Goal: Communication & Community: Share content

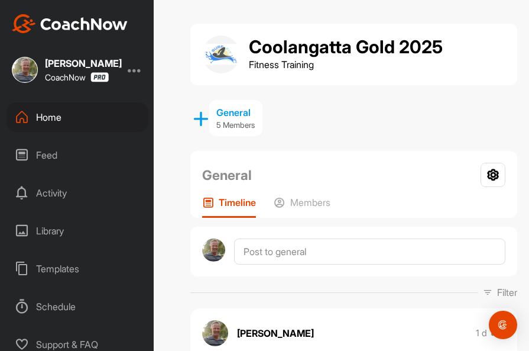
click at [47, 115] on div "Home" at bounding box center [78, 117] width 142 height 30
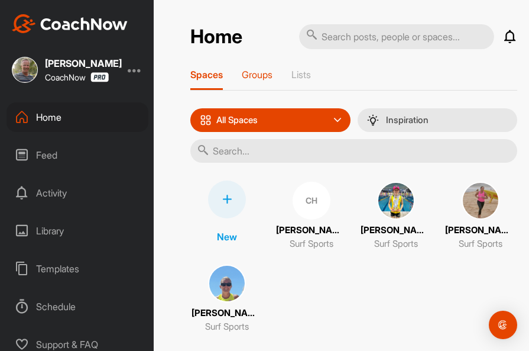
click at [257, 77] on p "Groups" at bounding box center [257, 75] width 31 height 12
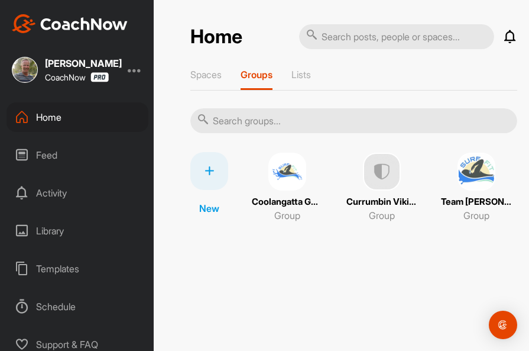
click at [466, 169] on img at bounding box center [477, 172] width 38 height 38
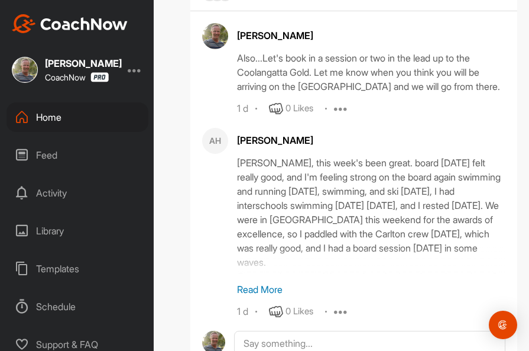
scroll to position [1356, 0]
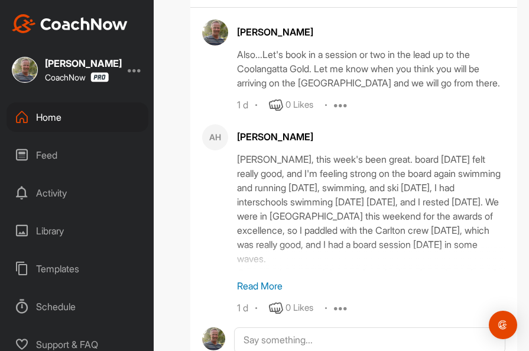
click at [268, 284] on p "Read More" at bounding box center [371, 285] width 268 height 14
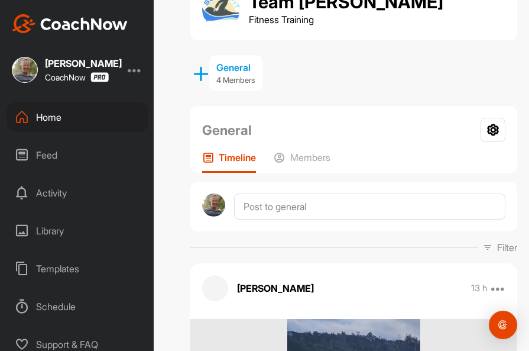
scroll to position [46, 0]
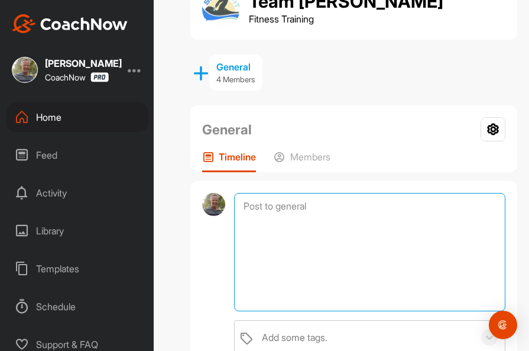
click at [277, 205] on textarea at bounding box center [369, 252] width 271 height 118
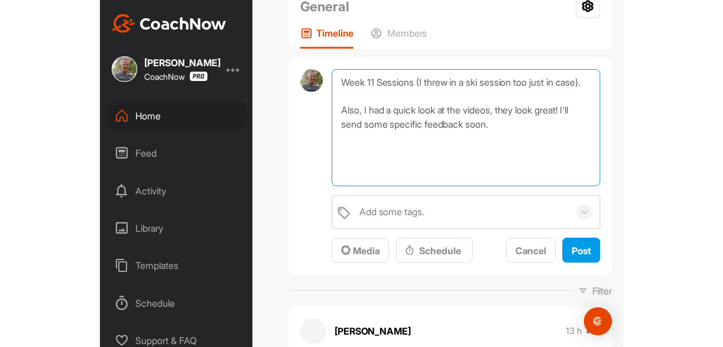
scroll to position [167, 0]
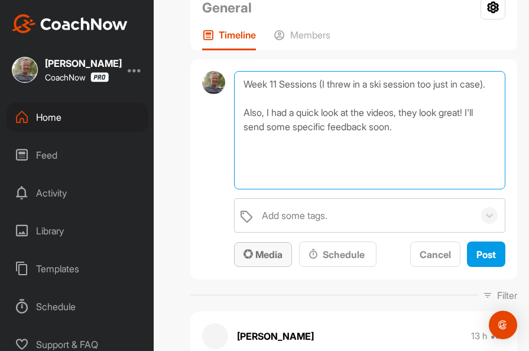
type textarea "Week 11 Sessions (I threw in a ski session too just in case). Also, I had a qui…"
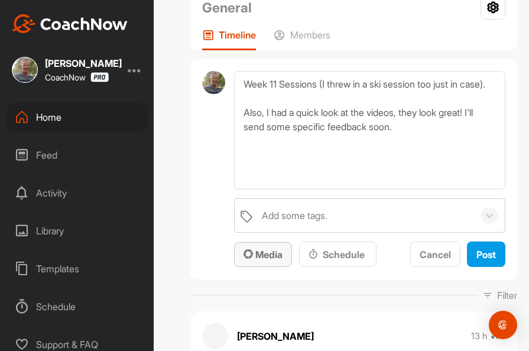
click at [268, 262] on button "Media" at bounding box center [263, 254] width 58 height 25
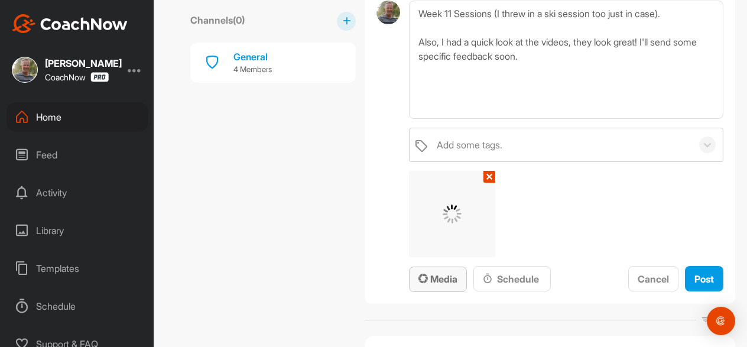
scroll to position [184, 0]
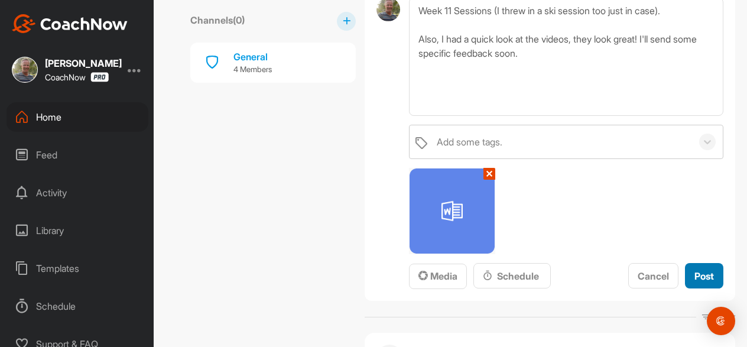
click at [528, 274] on span "Post" at bounding box center [705, 276] width 20 height 12
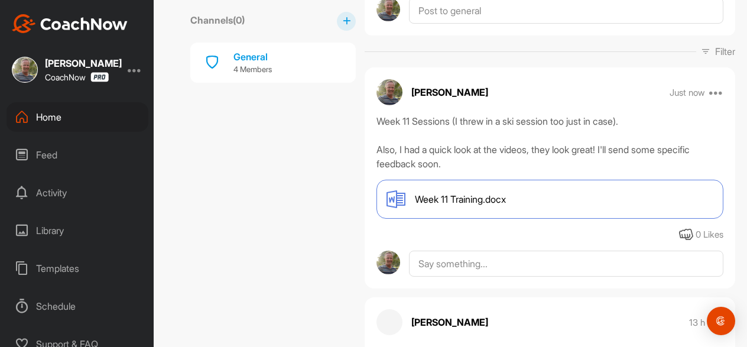
click at [47, 114] on div "Home" at bounding box center [78, 117] width 142 height 30
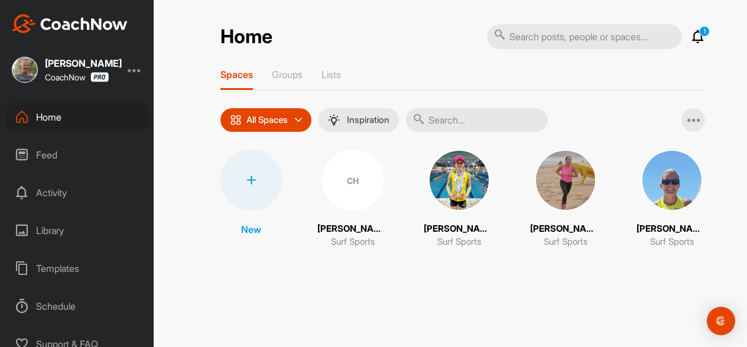
click at [528, 170] on img at bounding box center [671, 180] width 61 height 61
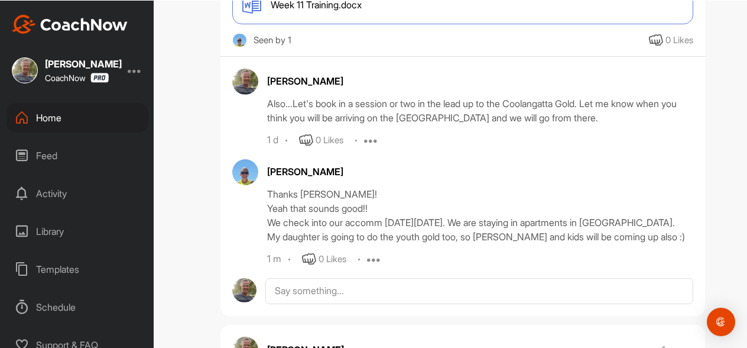
scroll to position [303, 0]
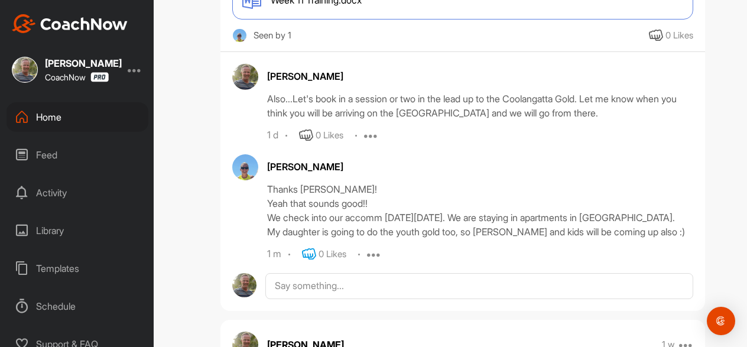
click at [311, 261] on icon at bounding box center [309, 254] width 14 height 14
